Goal: Submit feedback/report problem: Submit feedback/report problem

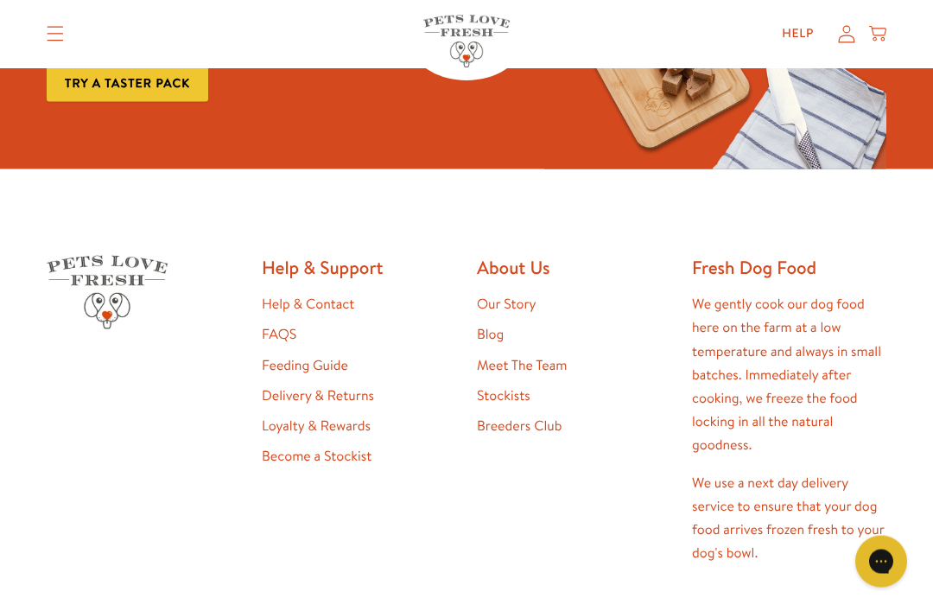
scroll to position [2979, 0]
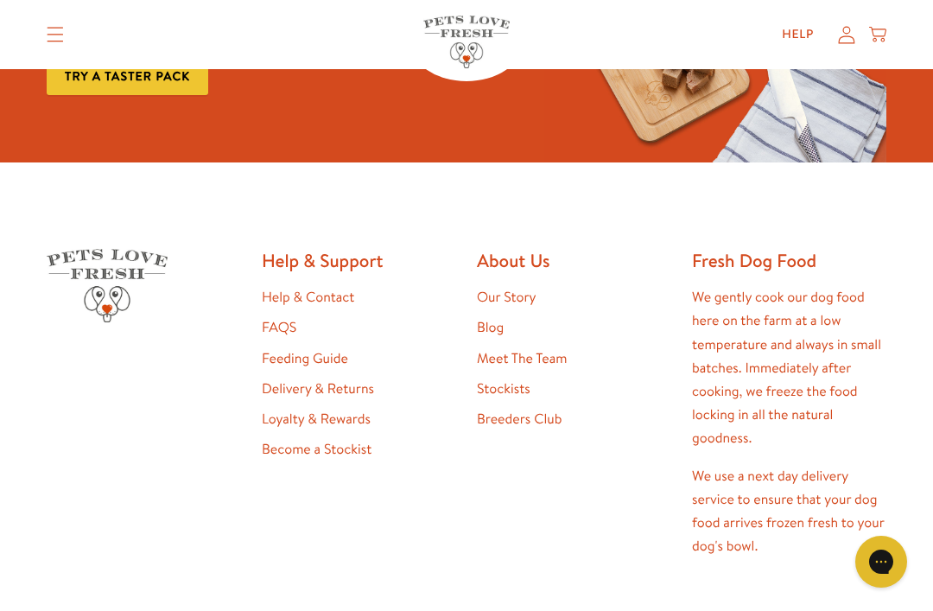
click at [310, 290] on link "Help & Contact" at bounding box center [308, 297] width 92 height 19
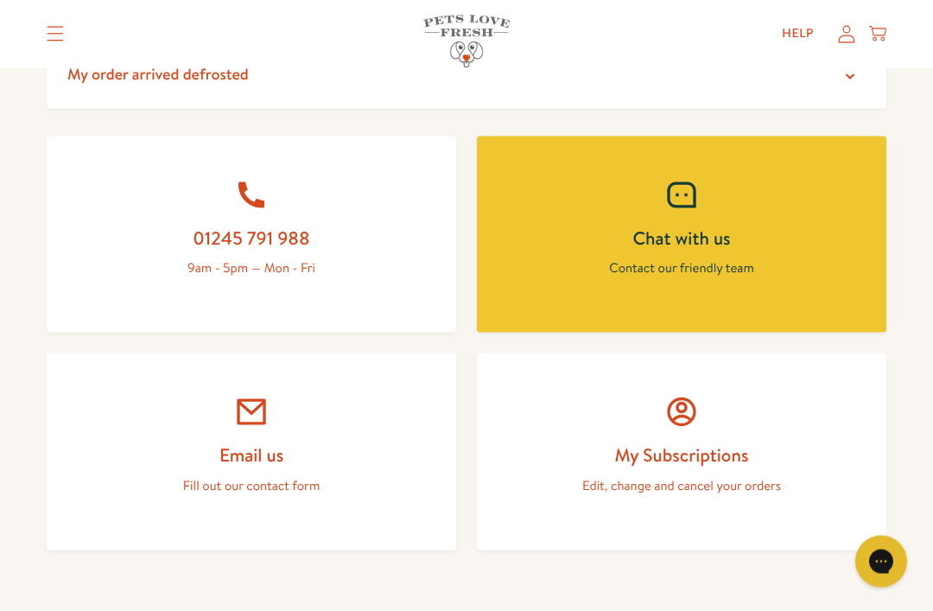
scroll to position [710, 0]
click at [258, 404] on icon at bounding box center [251, 411] width 35 height 35
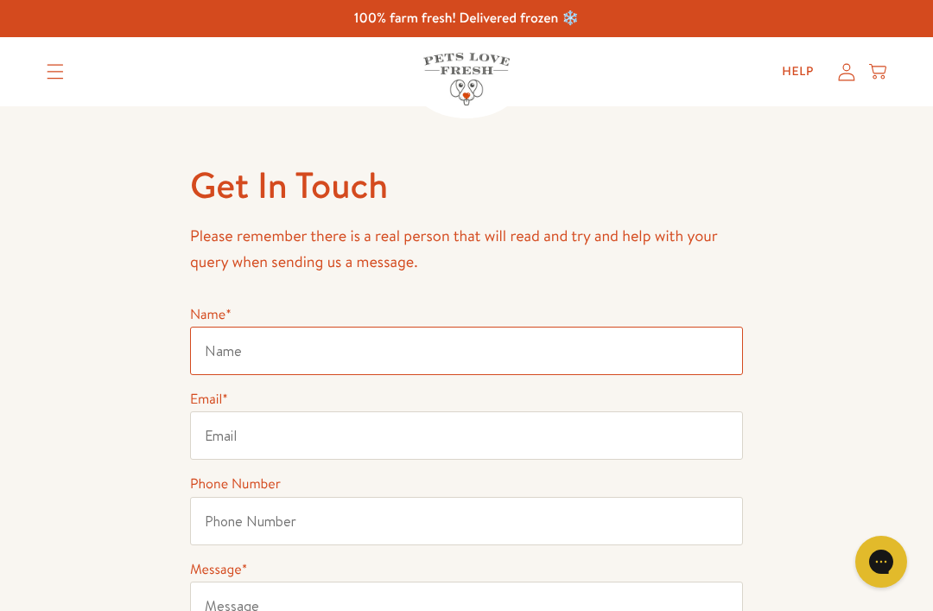
click at [243, 352] on input "Name *" at bounding box center [466, 351] width 553 height 48
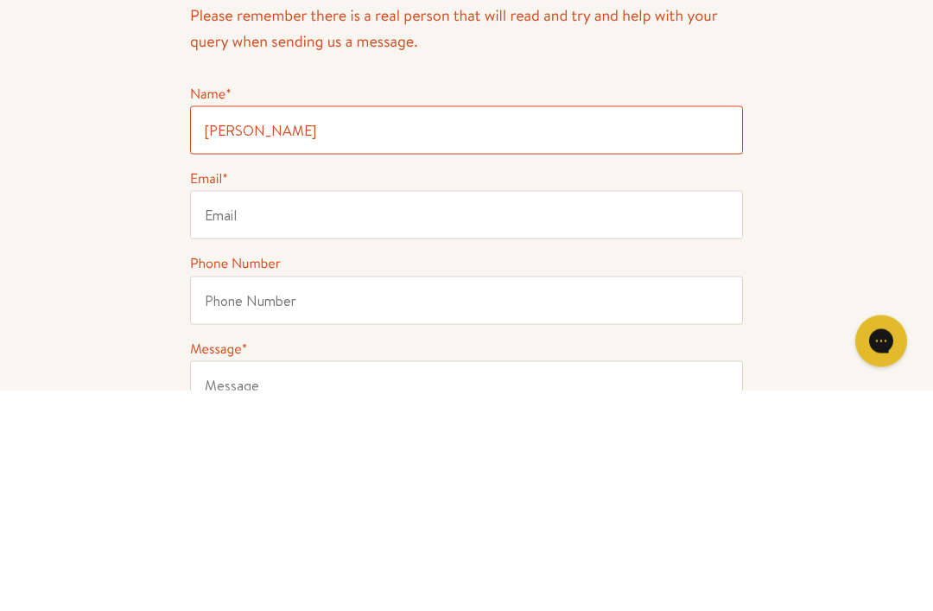
type input "[PERSON_NAME]"
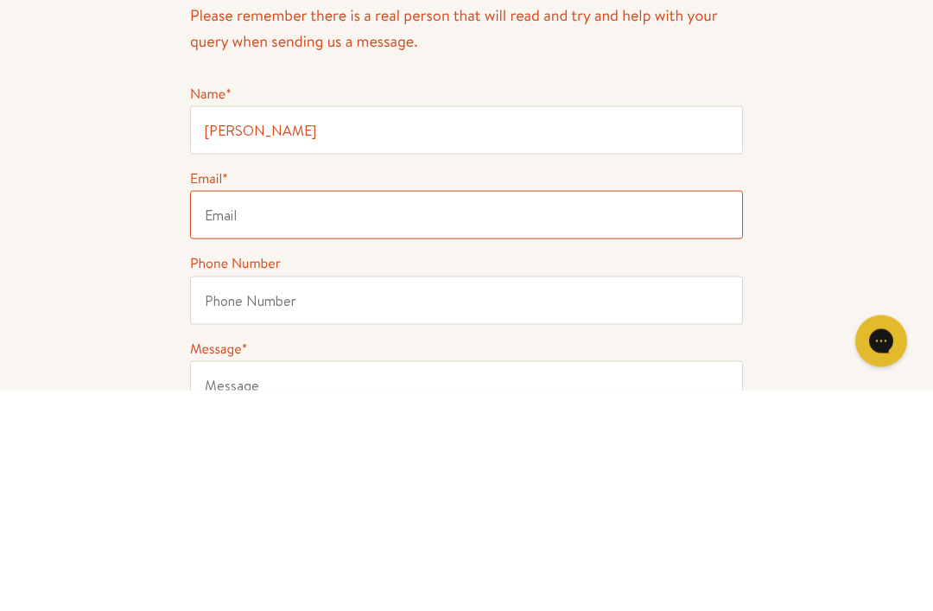
click at [228, 411] on input "Email *" at bounding box center [466, 435] width 553 height 48
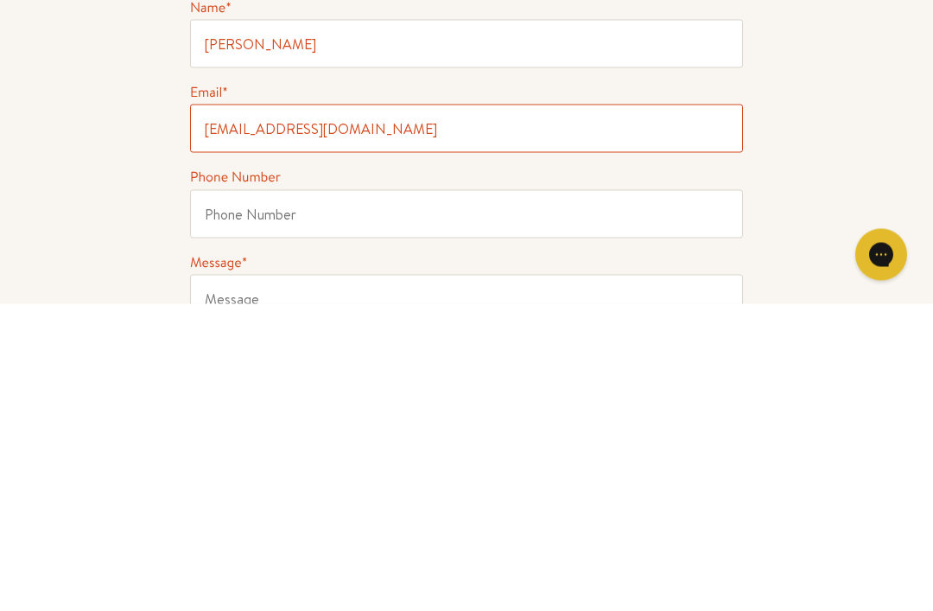
type input "m_heathy@msn.com"
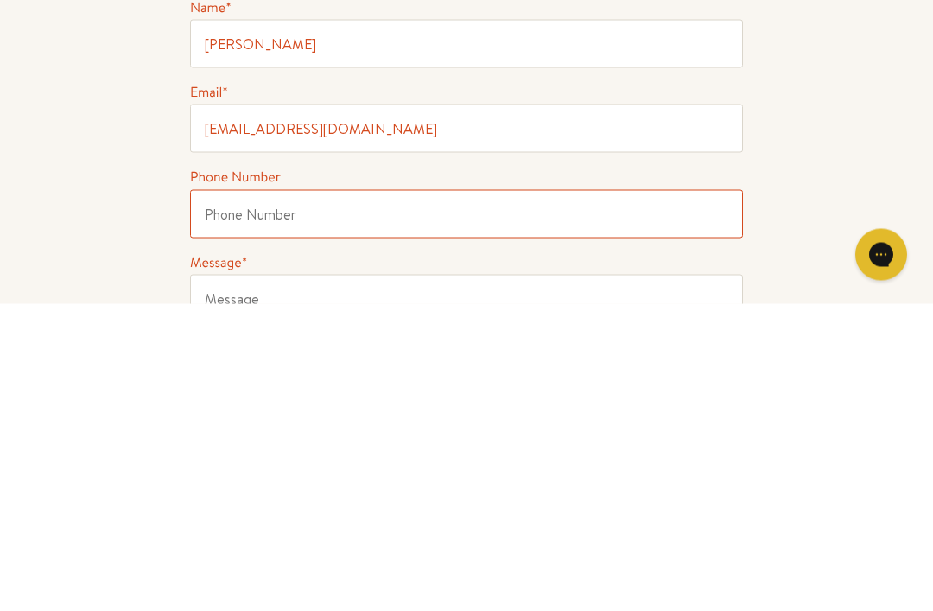
click at [215, 497] on input "Phone Number" at bounding box center [466, 521] width 553 height 48
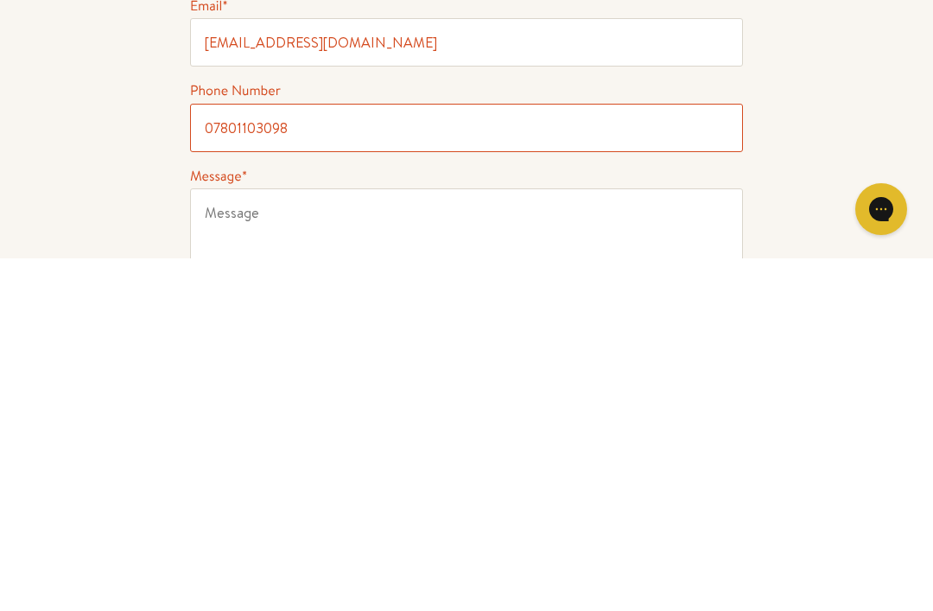
type input "07801103098"
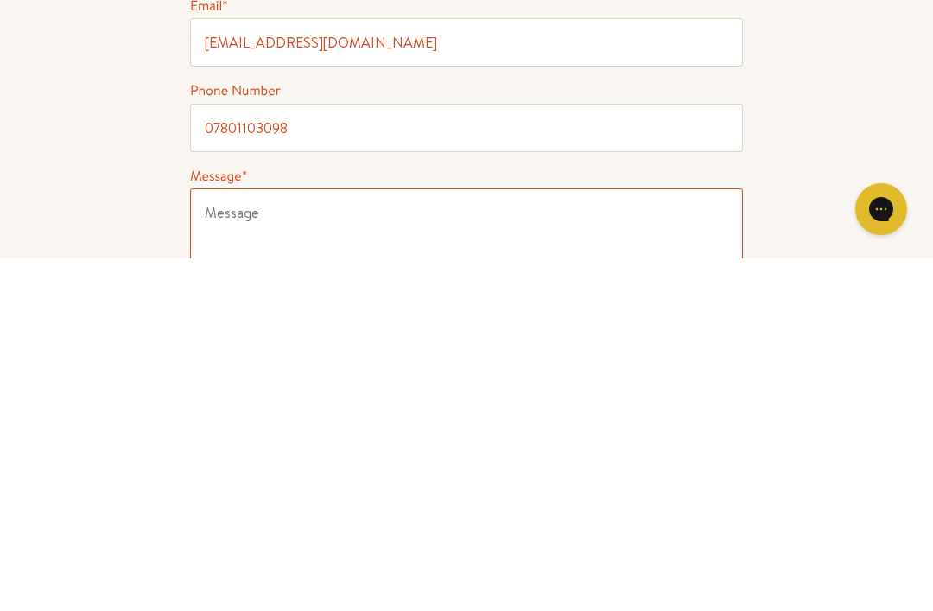
click at [226, 541] on textarea "Message *" at bounding box center [466, 603] width 553 height 124
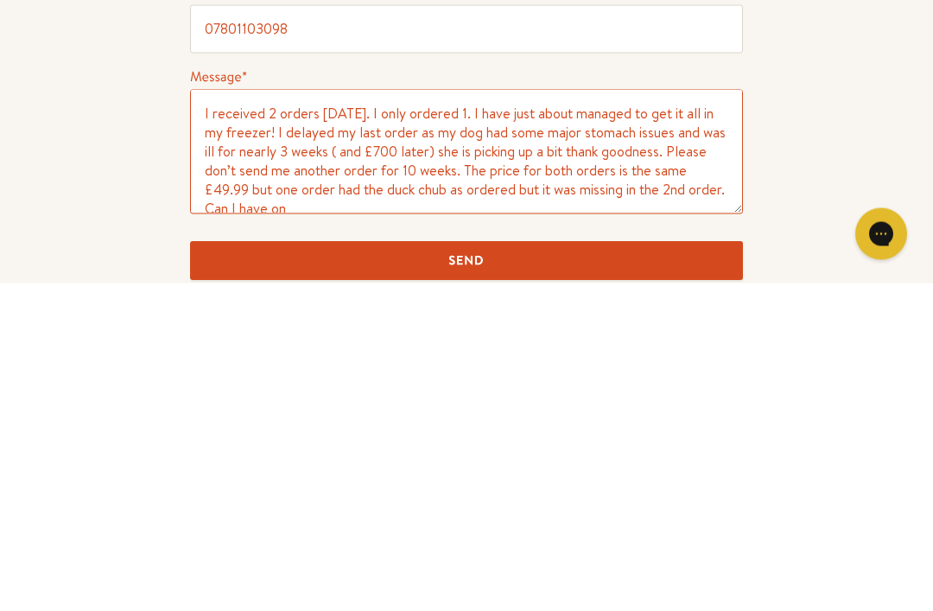
scroll to position [6, 0]
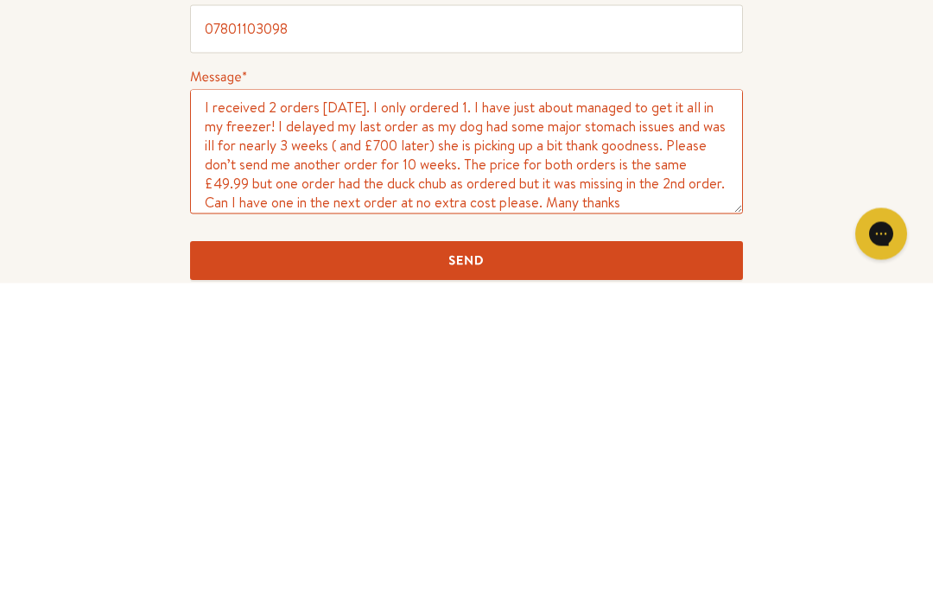
type textarea "I received 2 orders today. I only ordered 1. I have just about managed to get i…"
click at [480, 570] on input "Send" at bounding box center [466, 589] width 553 height 39
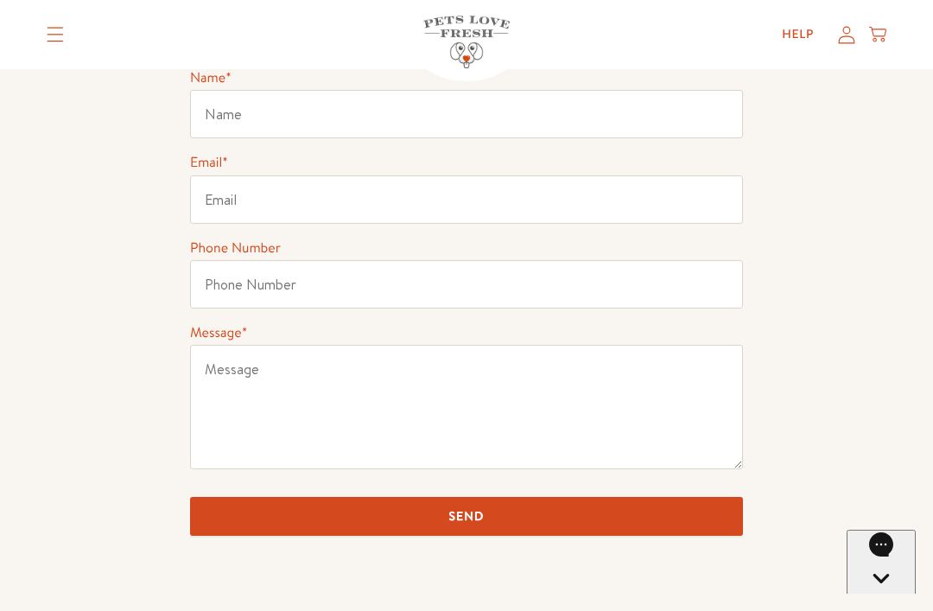
scroll to position [18, 0]
